Goal: Task Accomplishment & Management: Complete application form

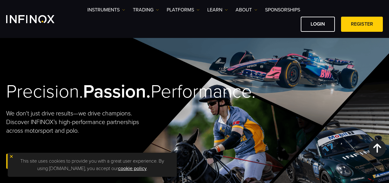
scroll to position [369, 0]
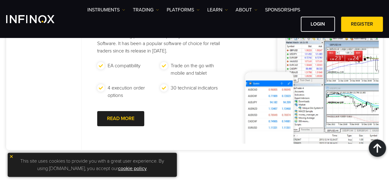
click at [354, 26] on link "REGISTER" at bounding box center [362, 24] width 42 height 15
